Goal: Check status: Check status

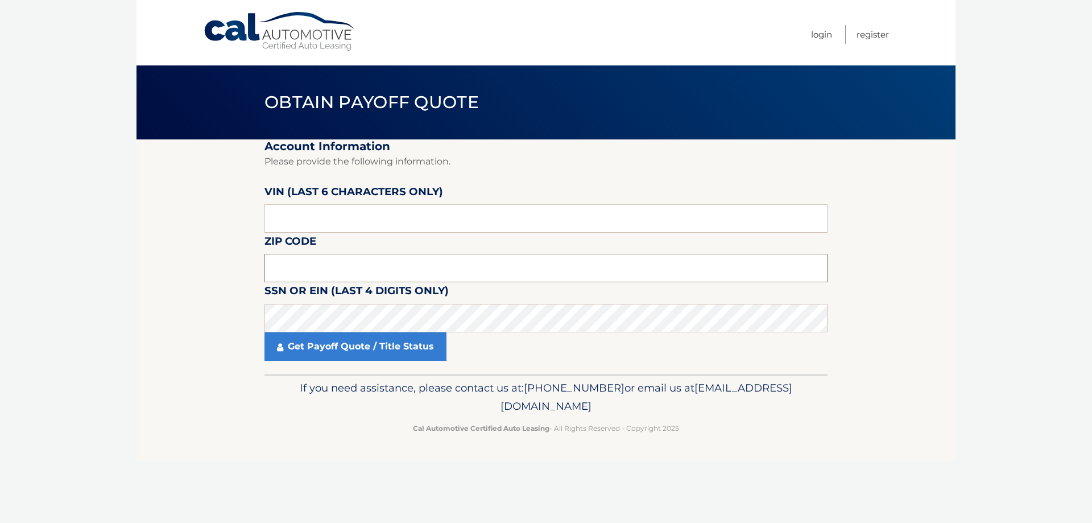
click at [337, 263] on input "text" at bounding box center [545, 268] width 563 height 28
click at [339, 221] on input "text" at bounding box center [545, 218] width 563 height 28
type input "412599"
click at [358, 262] on input "text" at bounding box center [545, 268] width 563 height 28
type input "07013"
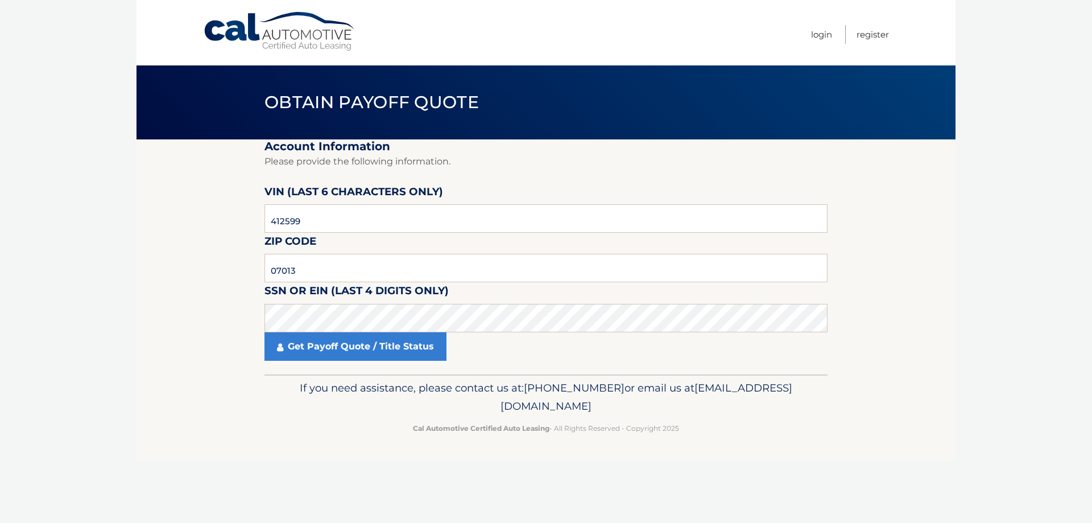
click at [243, 309] on section "Account Information Please provide the following information. VIN (last 6 chara…" at bounding box center [545, 256] width 819 height 235
click at [331, 350] on link "Get Payoff Quote / Title Status" at bounding box center [355, 346] width 182 height 28
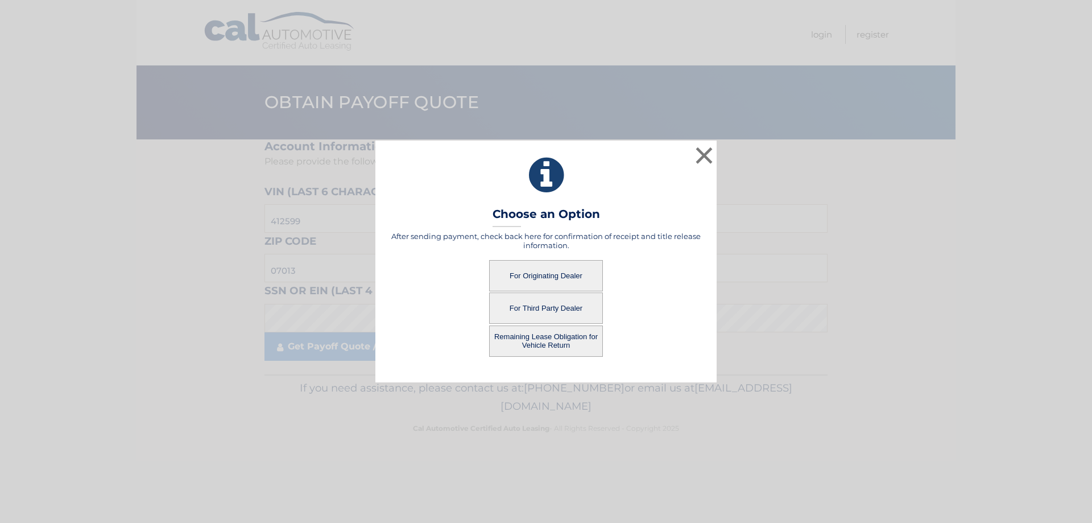
click at [541, 276] on button "For Originating Dealer" at bounding box center [546, 275] width 114 height 31
click at [539, 276] on button "For Originating Dealer" at bounding box center [546, 275] width 114 height 31
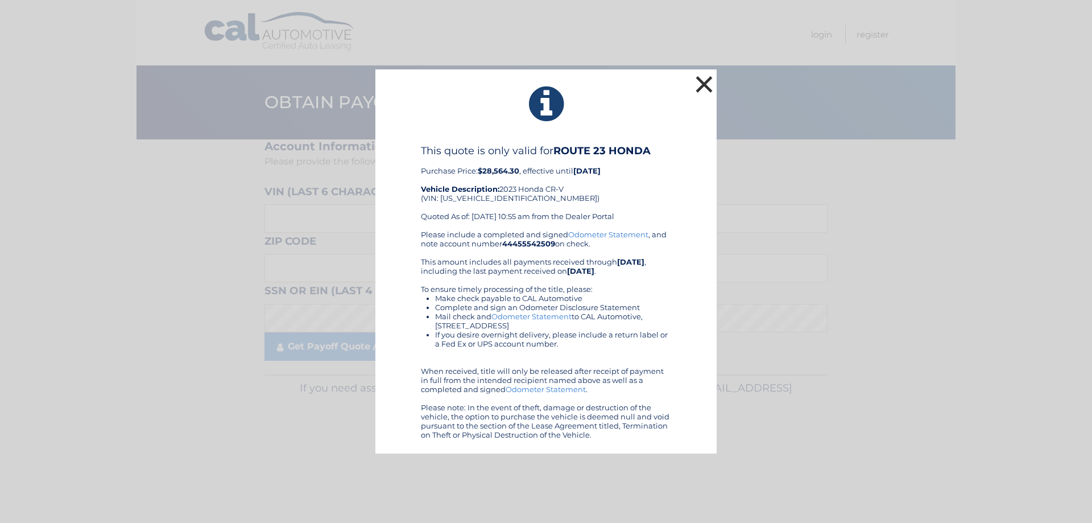
click at [707, 90] on button "×" at bounding box center [704, 84] width 23 height 23
